Goal: Task Accomplishment & Management: Complete application form

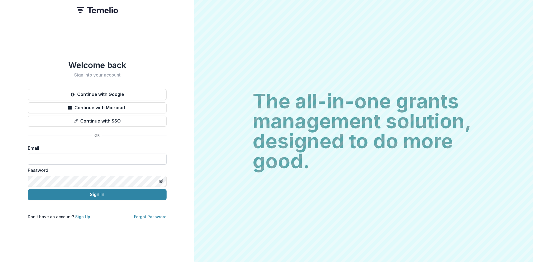
click at [47, 154] on input at bounding box center [97, 159] width 139 height 11
type input "**********"
click at [158, 179] on button "Toggle password visibility" at bounding box center [161, 181] width 9 height 9
click at [91, 191] on button "Sign In" at bounding box center [97, 194] width 139 height 11
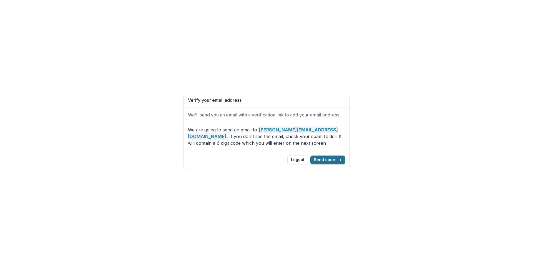
click at [338, 157] on button "Send code" at bounding box center [327, 160] width 35 height 9
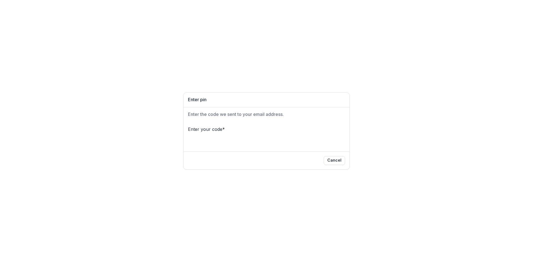
type input "*"
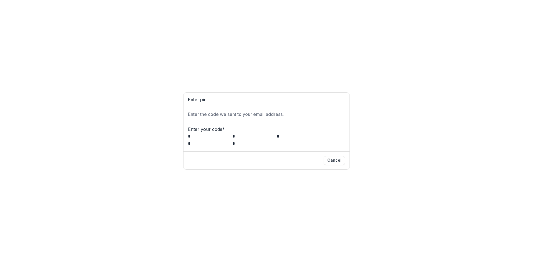
type input "*"
